Goal: Transaction & Acquisition: Obtain resource

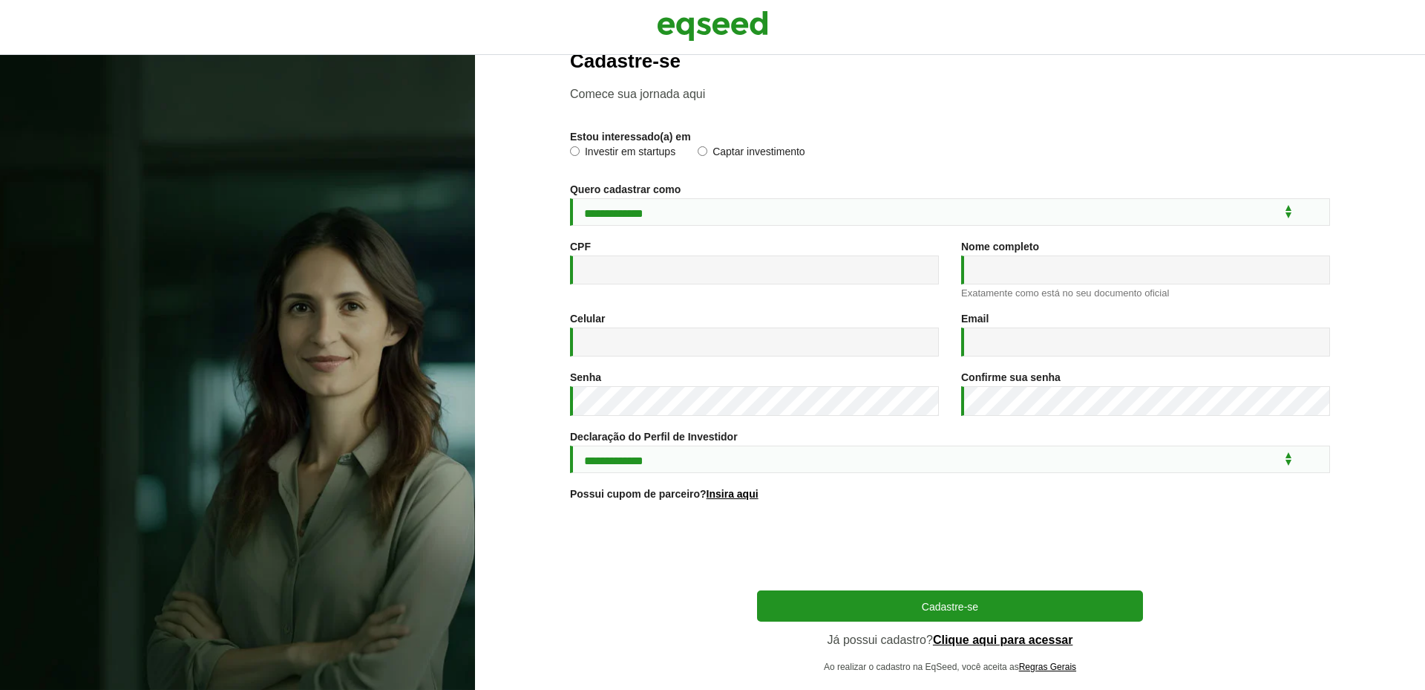
scroll to position [65, 0]
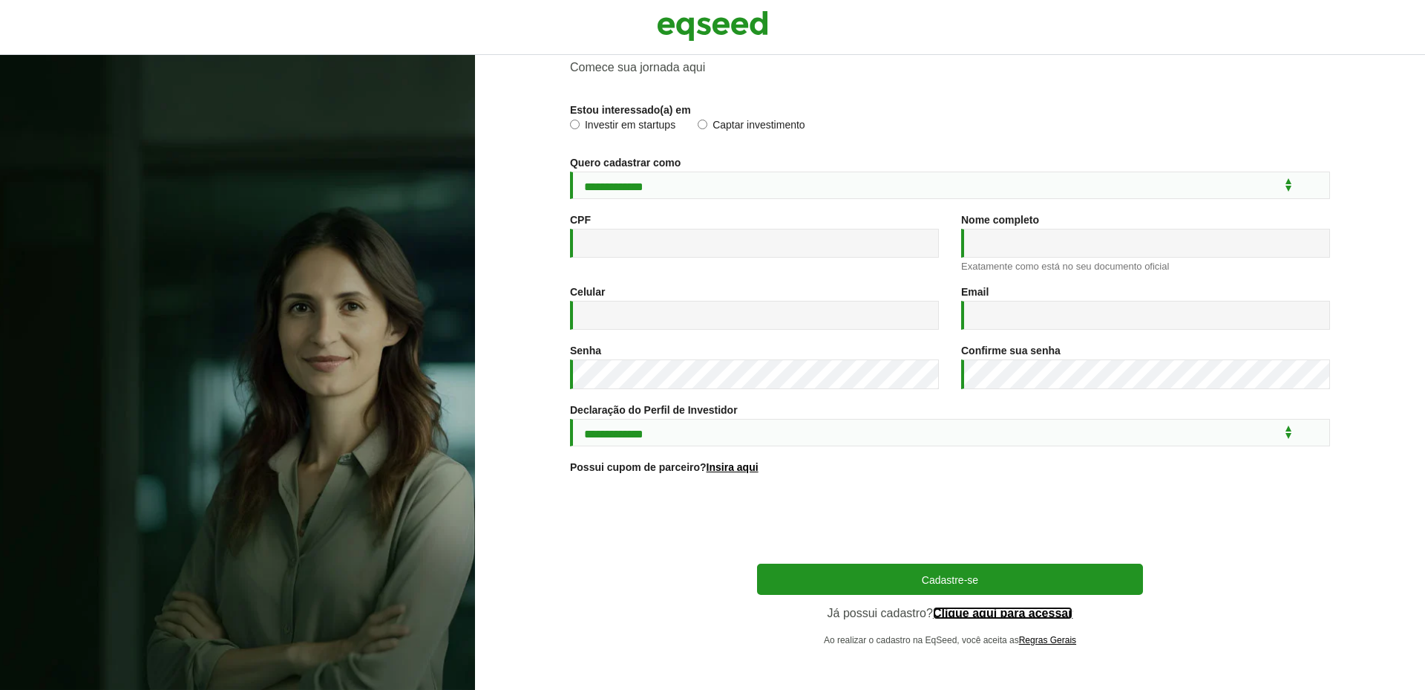
click at [987, 611] on link "Clique aqui para acessar" at bounding box center [1003, 613] width 140 height 12
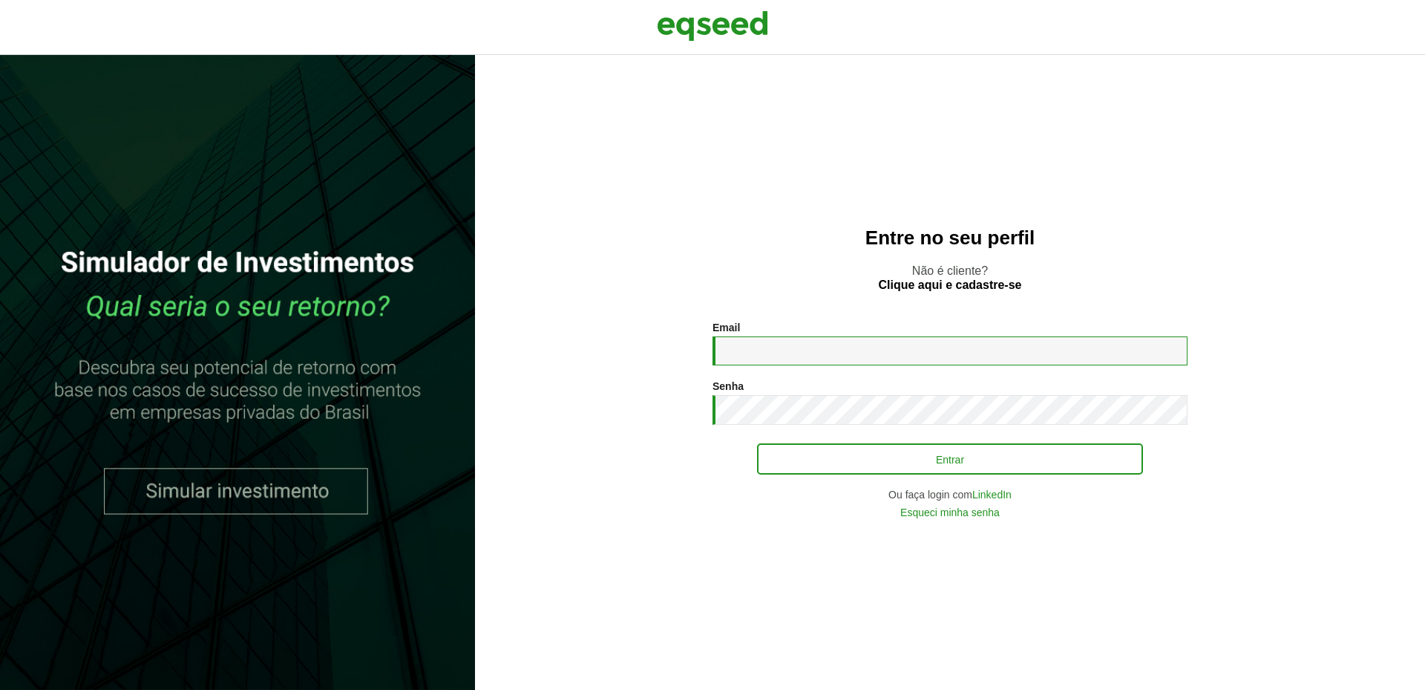
type input "**********"
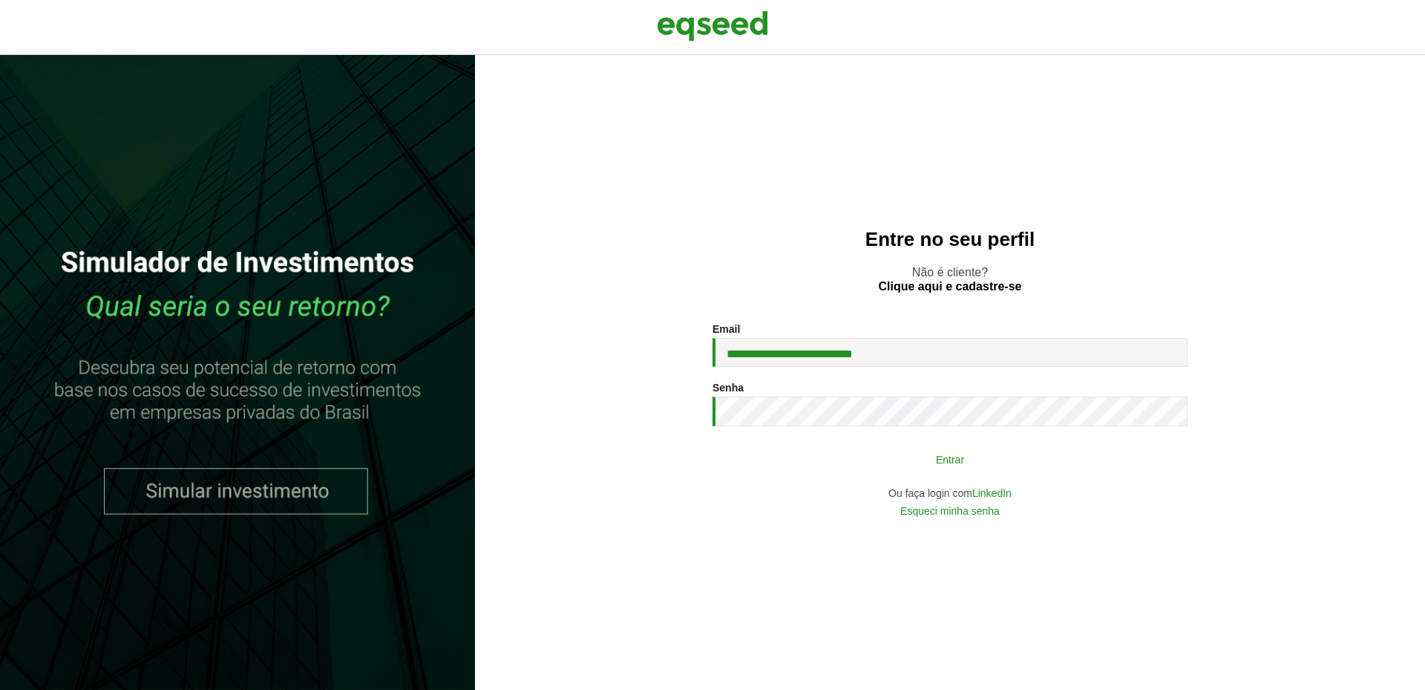
click at [934, 465] on button "Entrar" at bounding box center [950, 459] width 386 height 28
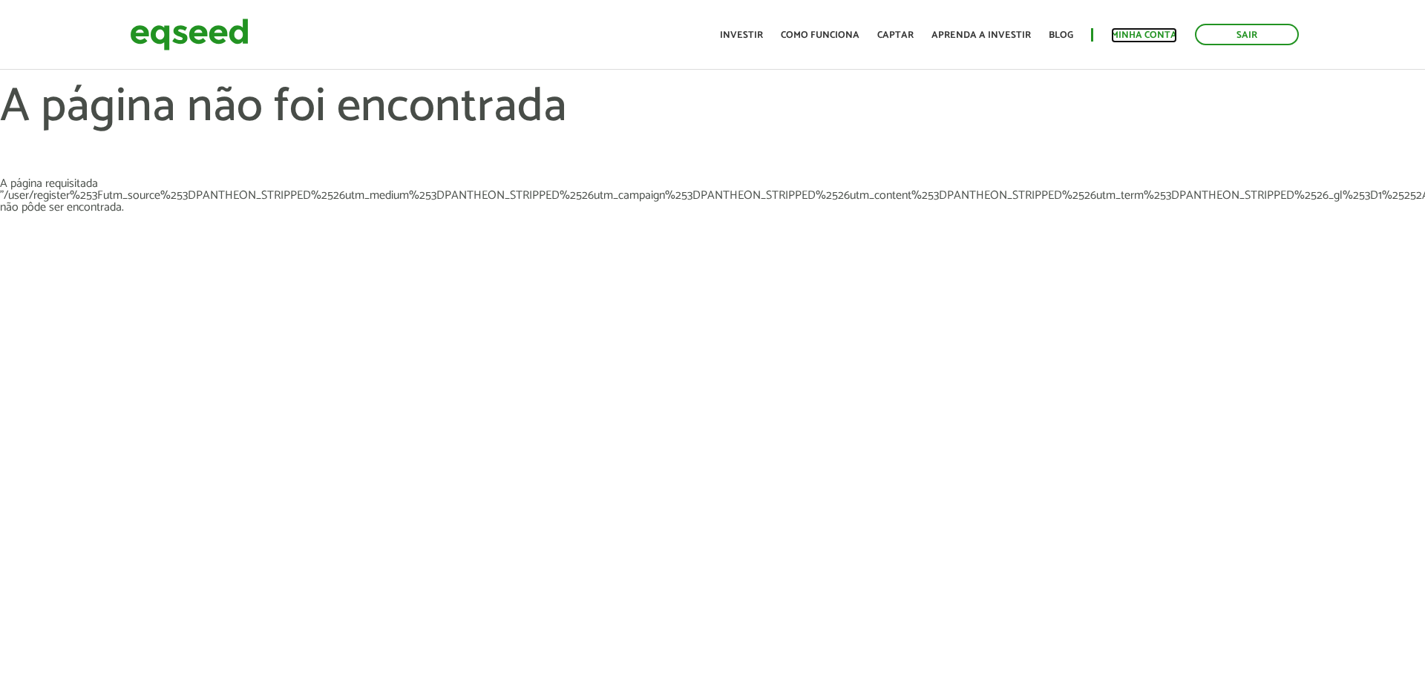
click at [1148, 36] on link "Minha conta" at bounding box center [1144, 35] width 66 height 10
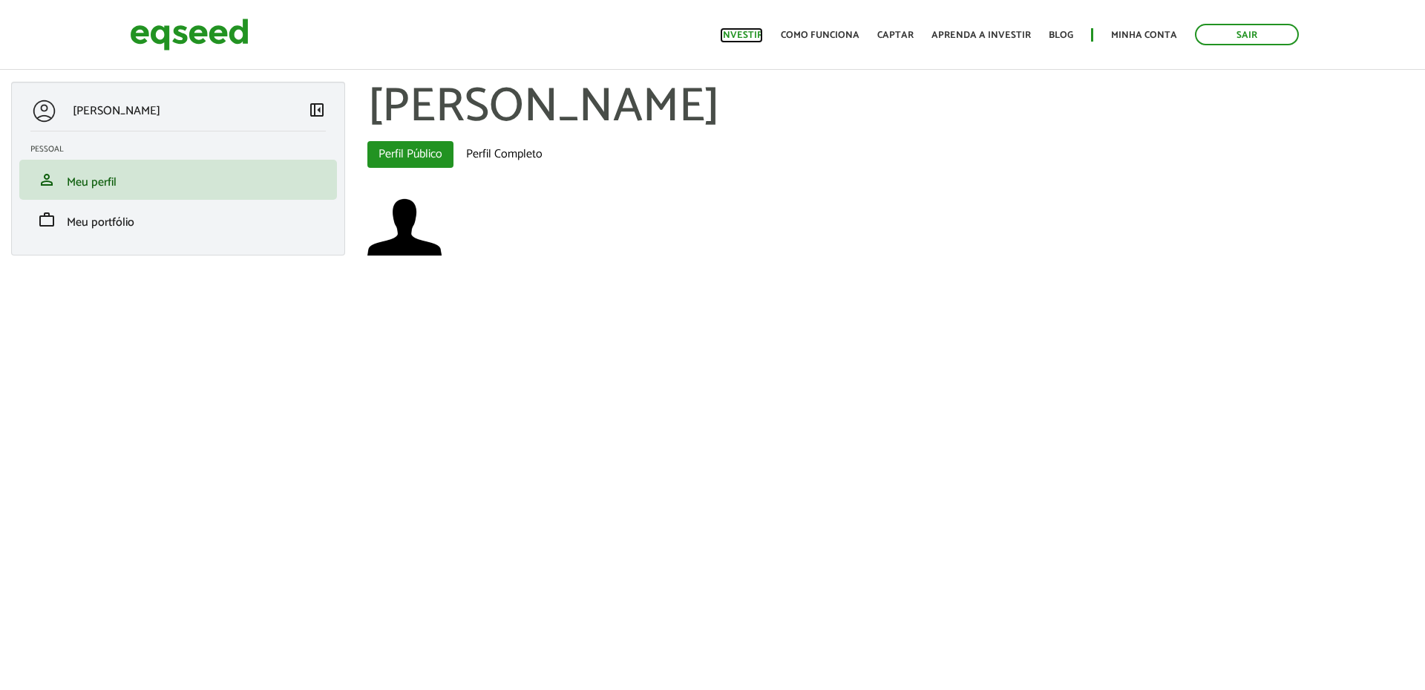
click at [748, 35] on link "Investir" at bounding box center [741, 35] width 43 height 10
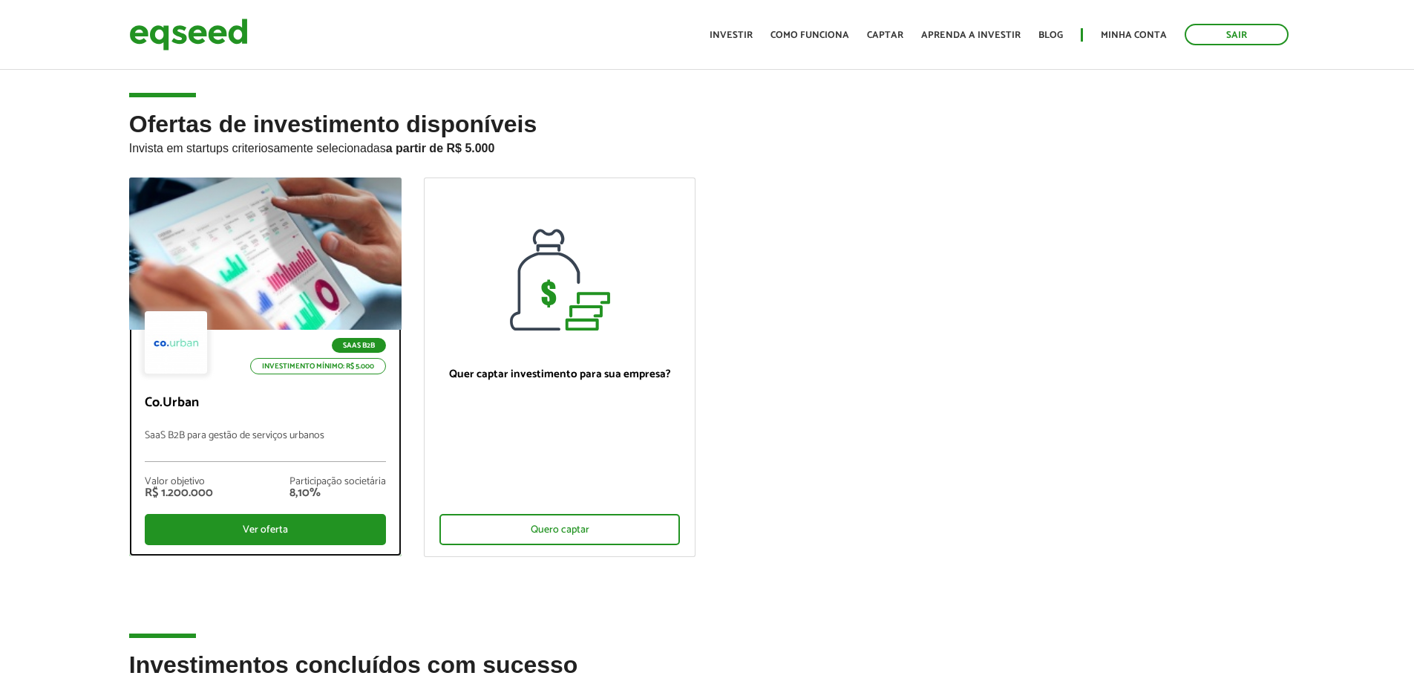
click at [288, 444] on p "SaaS B2B para gestão de serviços urbanos" at bounding box center [265, 446] width 241 height 32
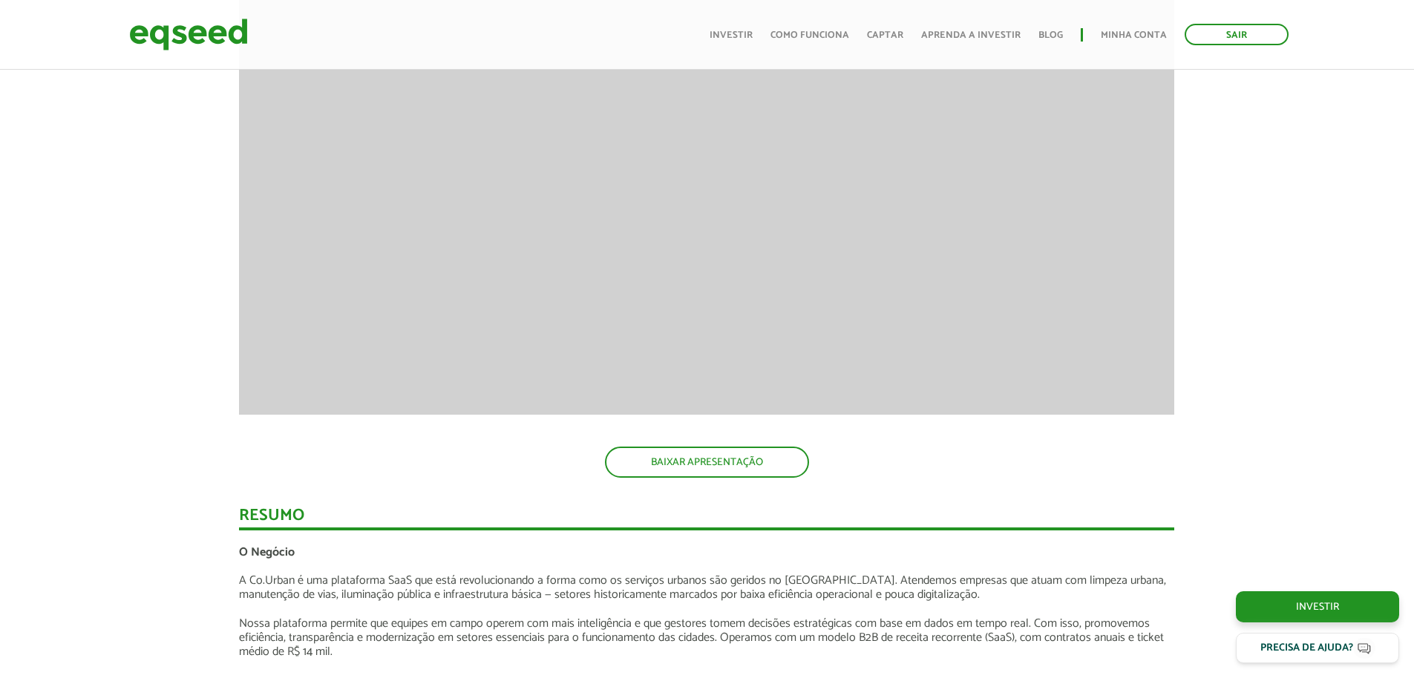
scroll to position [1633, 0]
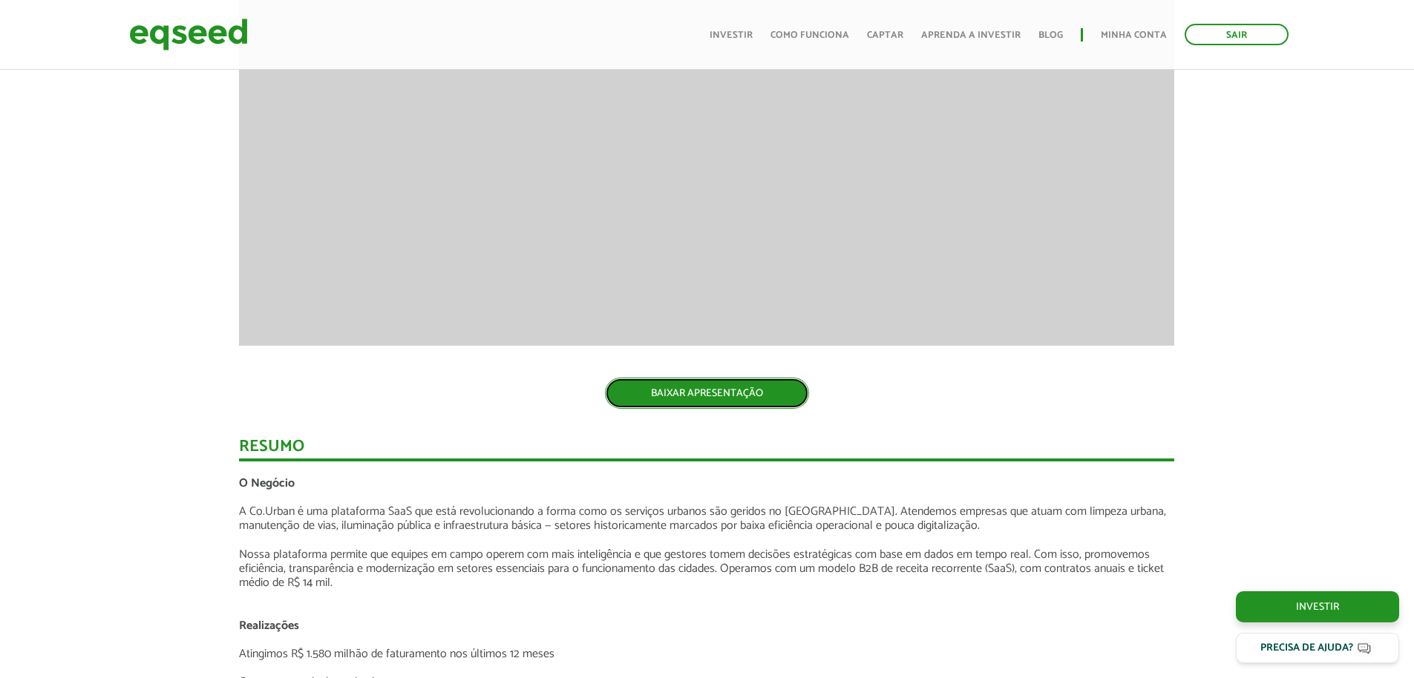
click at [690, 399] on link "BAIXAR APRESENTAÇÃO" at bounding box center [707, 393] width 204 height 31
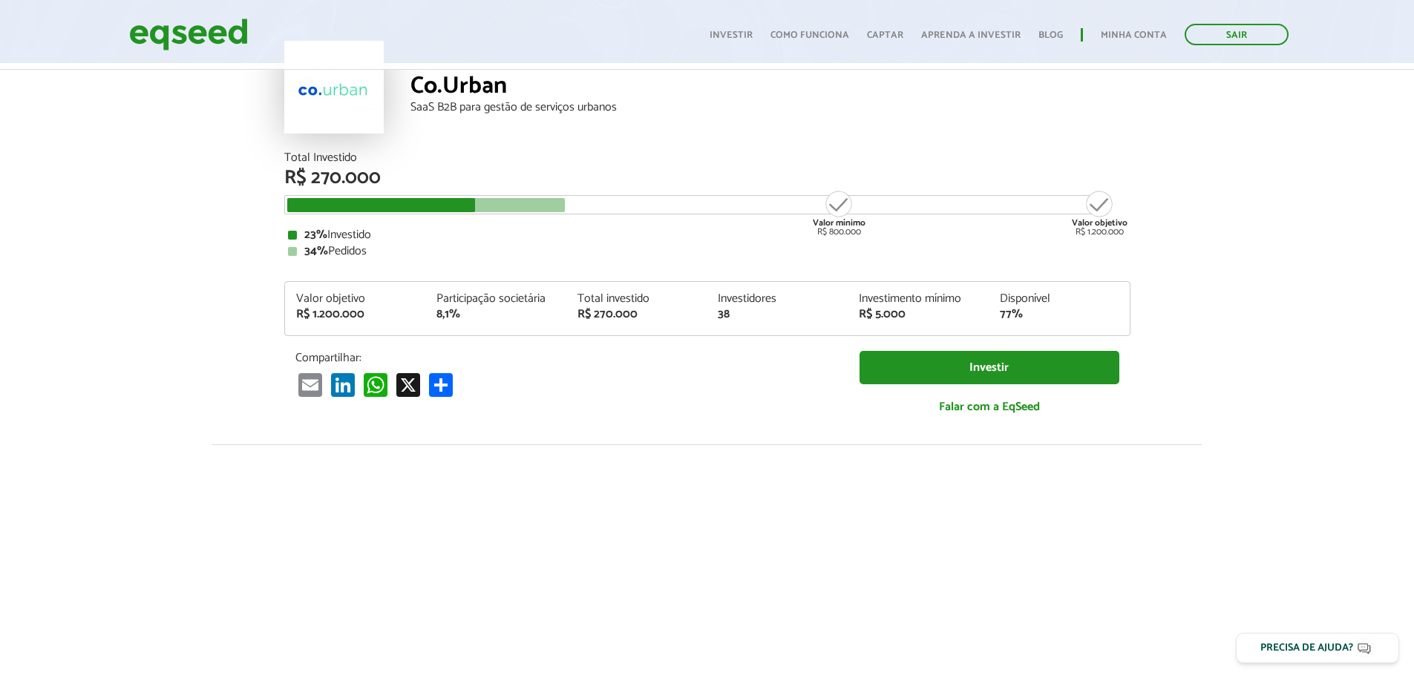
scroll to position [74, 0]
